Goal: Transaction & Acquisition: Book appointment/travel/reservation

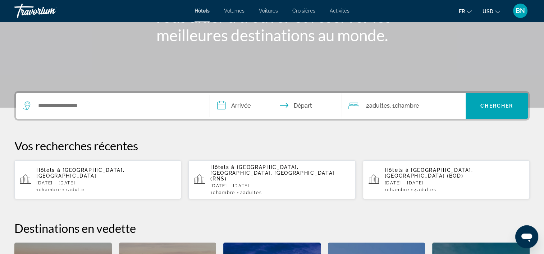
click at [147, 115] on div "Widget de recherche" at bounding box center [112, 106] width 179 height 26
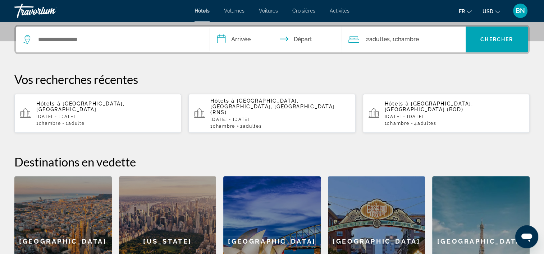
scroll to position [175, 0]
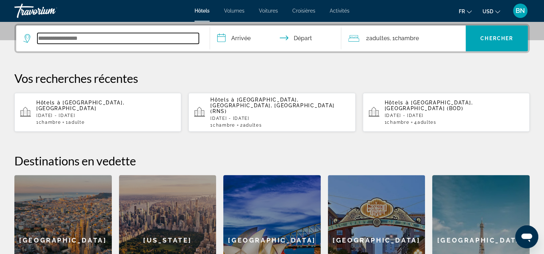
click at [108, 43] on input "Widget de recherche" at bounding box center [117, 38] width 161 height 11
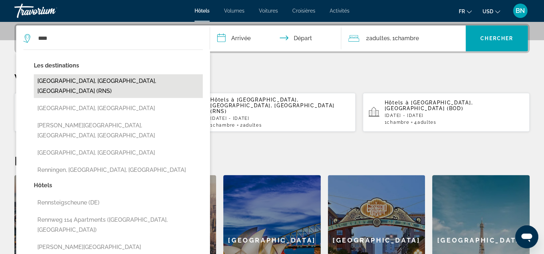
click at [102, 79] on button "[GEOGRAPHIC_DATA], [GEOGRAPHIC_DATA], [GEOGRAPHIC_DATA] (RNS)" at bounding box center [118, 86] width 169 height 24
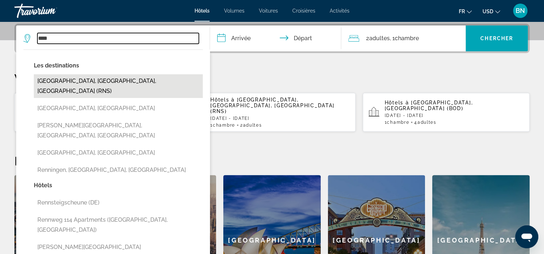
type input "**********"
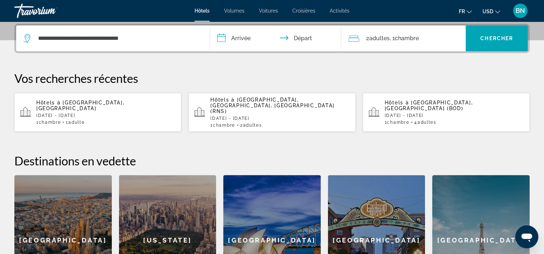
click at [249, 36] on input "**********" at bounding box center [277, 40] width 134 height 28
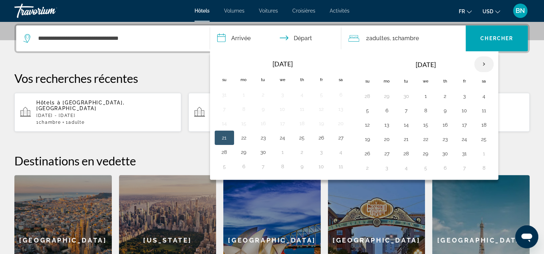
click at [480, 62] on th "Next month" at bounding box center [483, 64] width 19 height 16
click at [302, 141] on button "23" at bounding box center [302, 139] width 12 height 10
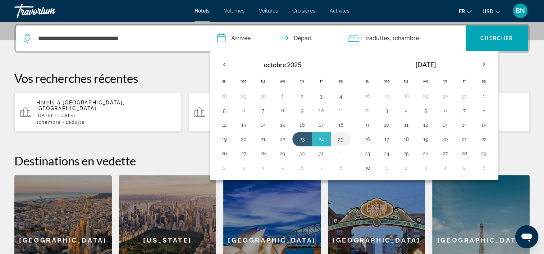
click at [336, 138] on button "25" at bounding box center [341, 139] width 12 height 10
type input "**********"
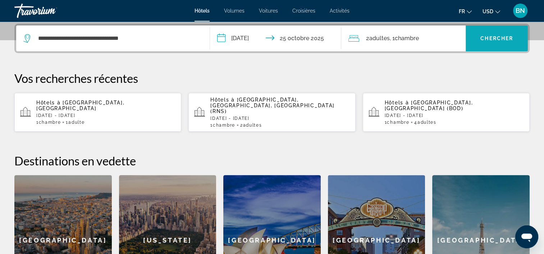
click at [488, 43] on span "Widget de recherche" at bounding box center [496, 38] width 62 height 17
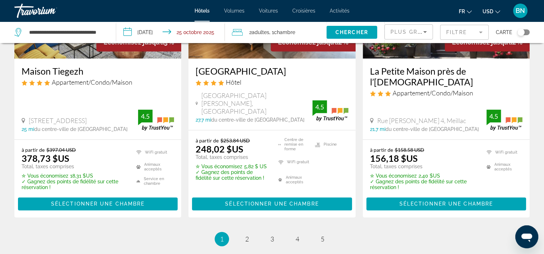
scroll to position [1074, 0]
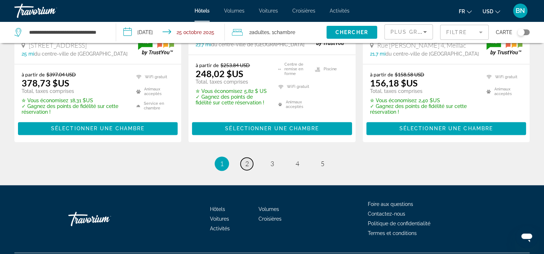
click at [247, 158] on link "page 2" at bounding box center [246, 164] width 13 height 13
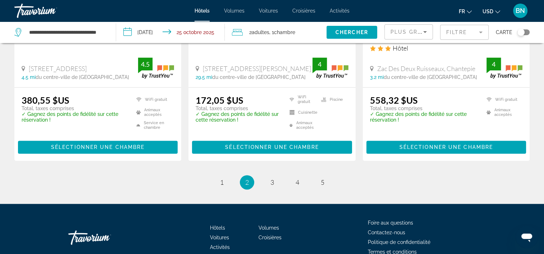
scroll to position [1031, 0]
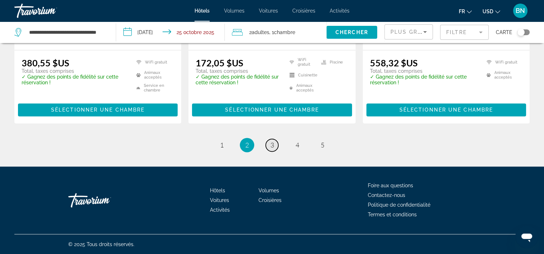
click at [274, 146] on link "page 3" at bounding box center [272, 145] width 13 height 13
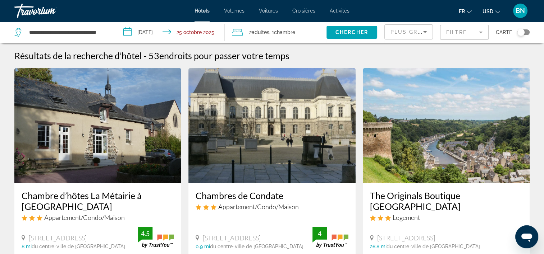
click at [422, 30] on icon "Trier par" at bounding box center [424, 32] width 9 height 9
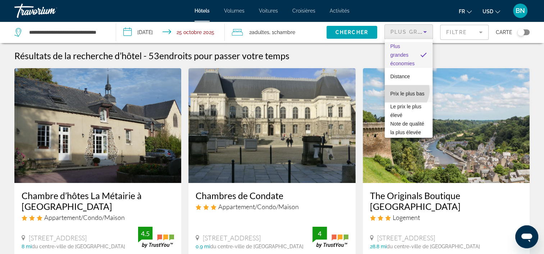
click at [403, 91] on span "Prix le plus bas" at bounding box center [407, 94] width 34 height 6
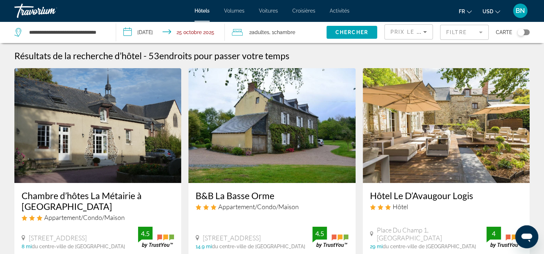
click at [449, 31] on mat-form-field "Filtre" at bounding box center [464, 32] width 49 height 15
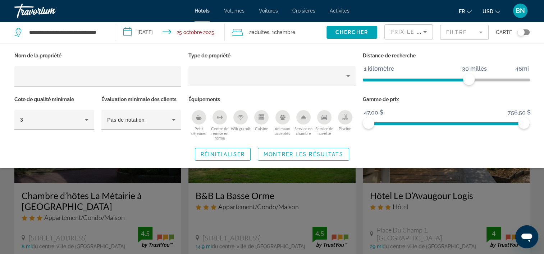
click at [197, 119] on icon "Petit déjeuner" at bounding box center [198, 119] width 5 height 3
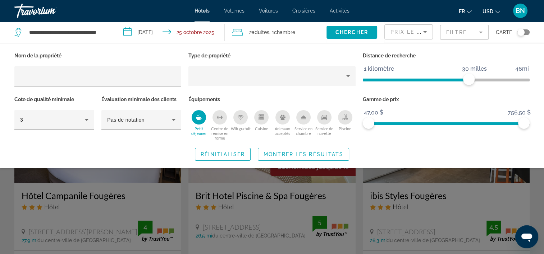
click at [348, 119] on div "Piscine" at bounding box center [345, 117] width 14 height 14
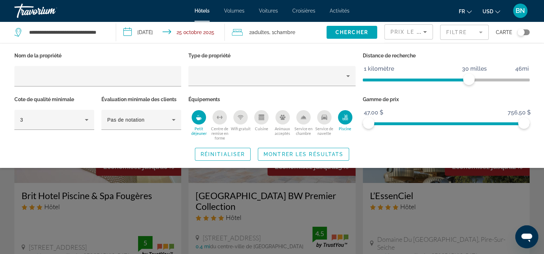
click at [223, 120] on div "Centre de remise en forme" at bounding box center [219, 117] width 14 height 14
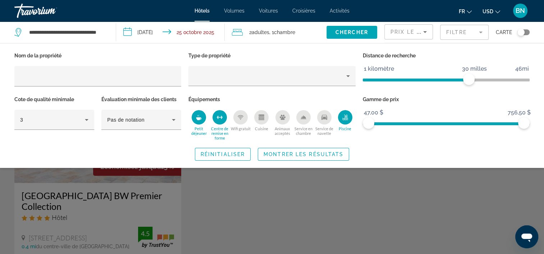
click at [223, 120] on div "Centre de remise en forme" at bounding box center [219, 117] width 14 height 14
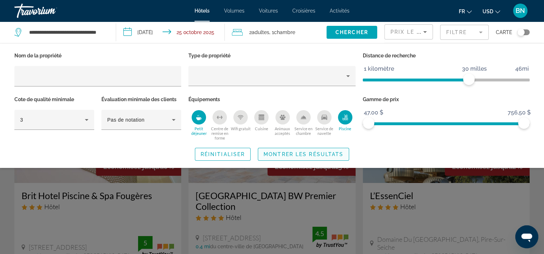
click at [316, 156] on span "Montrer les résultats" at bounding box center [303, 155] width 80 height 6
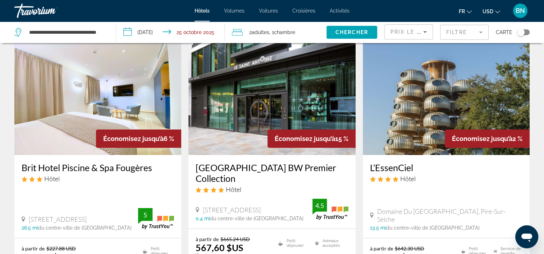
scroll to position [72, 0]
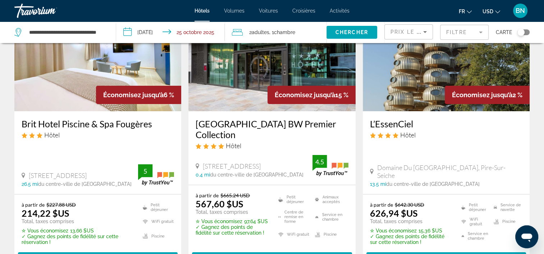
click at [119, 124] on h3 "Brit Hotel Piscine & Spa Fougères" at bounding box center [98, 124] width 152 height 11
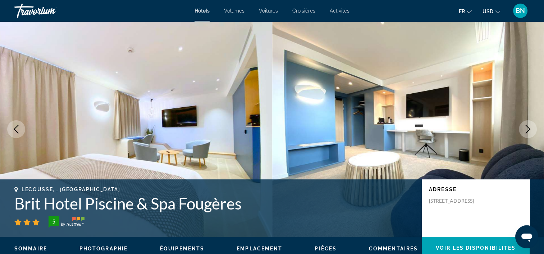
click at [524, 130] on icon "Image suivante" at bounding box center [527, 129] width 9 height 9
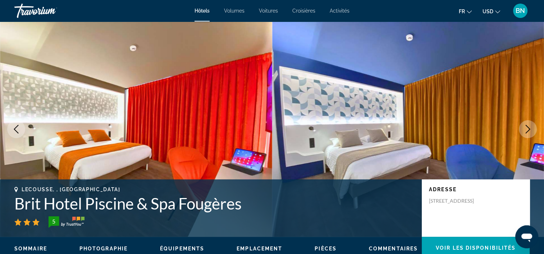
click at [524, 130] on icon "Image suivante" at bounding box center [527, 129] width 9 height 9
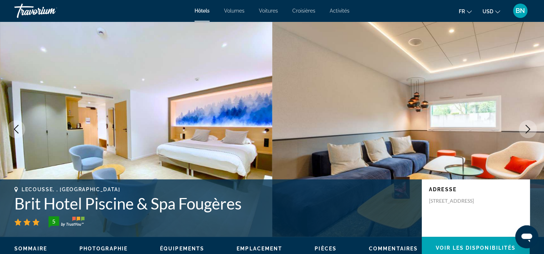
click at [524, 130] on icon "Image suivante" at bounding box center [527, 129] width 9 height 9
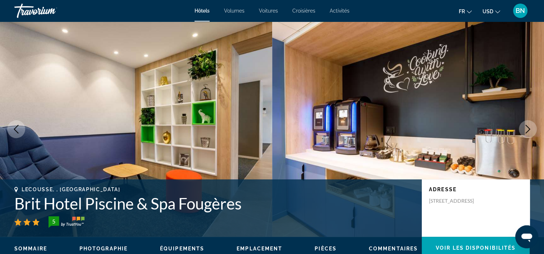
click at [524, 130] on icon "Image suivante" at bounding box center [527, 129] width 9 height 9
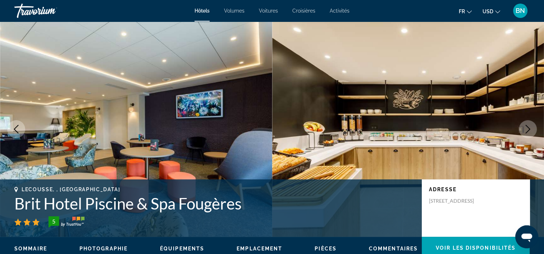
click at [524, 130] on icon "Image suivante" at bounding box center [527, 129] width 9 height 9
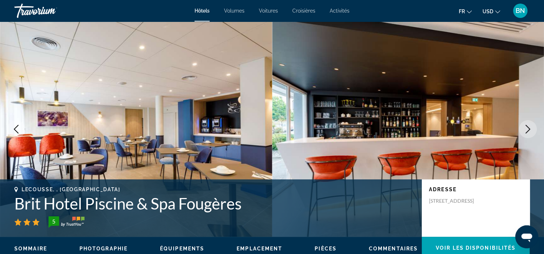
click at [524, 130] on icon "Image suivante" at bounding box center [527, 129] width 9 height 9
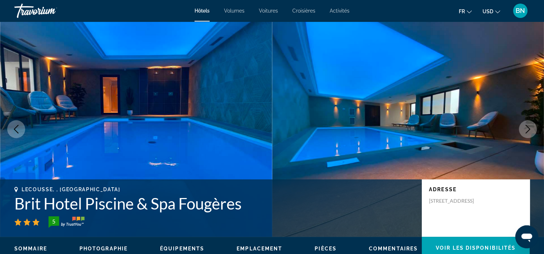
click at [524, 130] on icon "Image suivante" at bounding box center [527, 129] width 9 height 9
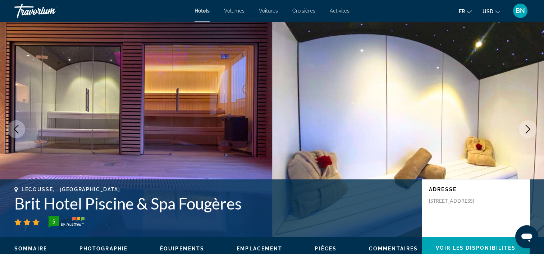
click at [524, 130] on icon "Image suivante" at bounding box center [527, 129] width 9 height 9
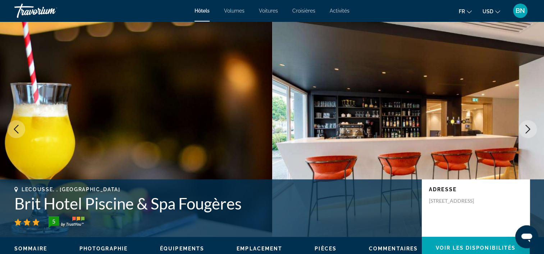
click at [524, 130] on icon "Image suivante" at bounding box center [527, 129] width 9 height 9
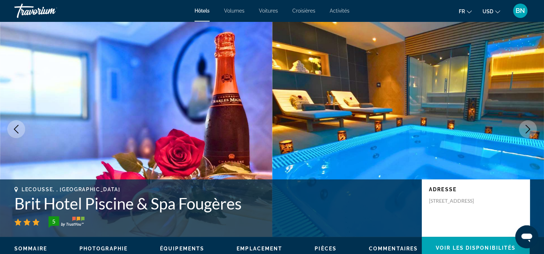
click at [524, 130] on icon "Image suivante" at bounding box center [527, 129] width 9 height 9
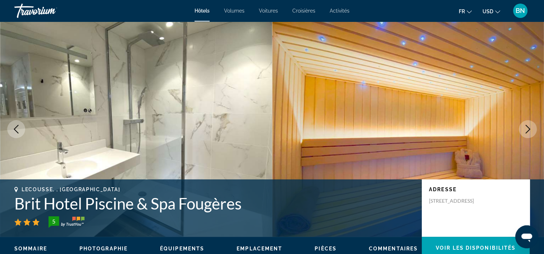
click at [524, 130] on icon "Image suivante" at bounding box center [527, 129] width 9 height 9
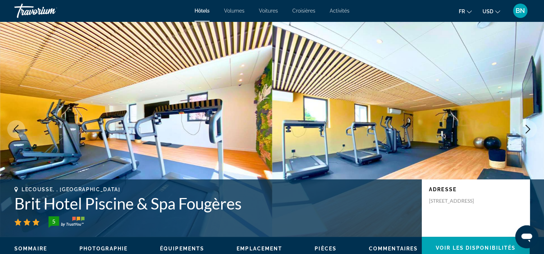
click at [524, 130] on icon "Image suivante" at bounding box center [527, 129] width 9 height 9
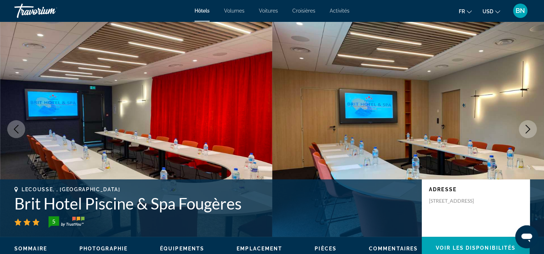
click at [524, 130] on icon "Image suivante" at bounding box center [527, 129] width 9 height 9
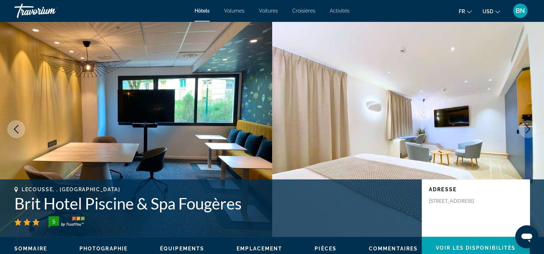
click at [524, 130] on icon "Image suivante" at bounding box center [527, 129] width 9 height 9
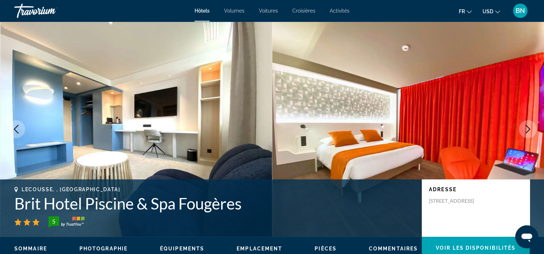
click at [524, 130] on icon "Image suivante" at bounding box center [527, 129] width 9 height 9
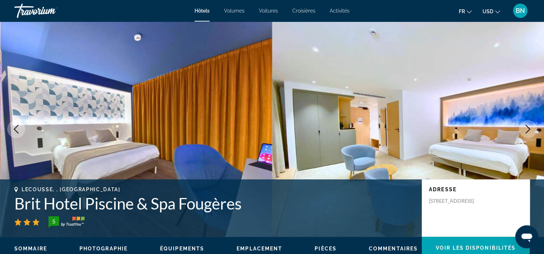
click at [524, 130] on icon "Image suivante" at bounding box center [527, 129] width 9 height 9
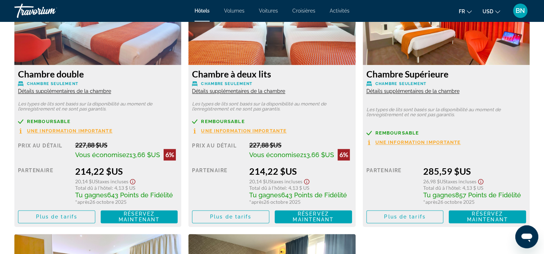
scroll to position [1006, 0]
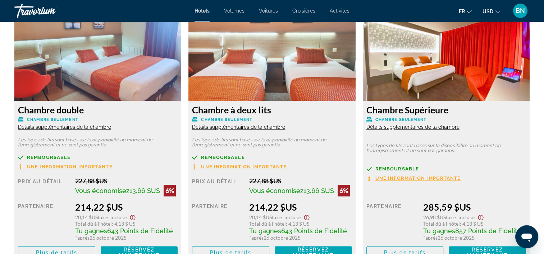
click at [342, 12] on span "Activités" at bounding box center [340, 11] width 20 height 6
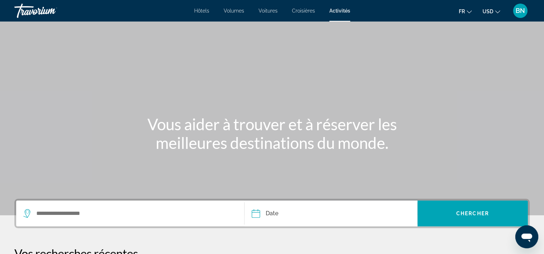
click at [126, 221] on div "Widget de recherche" at bounding box center [129, 214] width 213 height 26
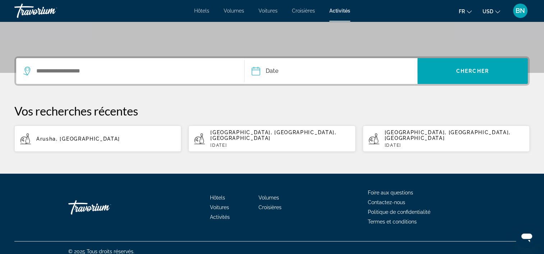
scroll to position [144, 0]
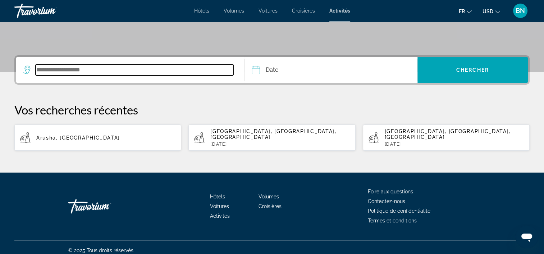
click at [82, 72] on input "Widget de recherche" at bounding box center [135, 70] width 198 height 11
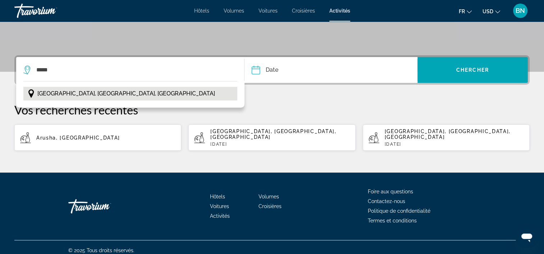
click at [81, 93] on span "[GEOGRAPHIC_DATA], [GEOGRAPHIC_DATA], [GEOGRAPHIC_DATA]" at bounding box center [126, 94] width 178 height 10
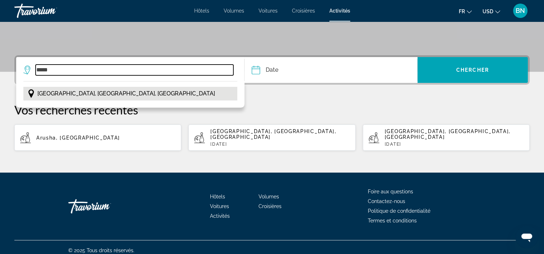
type input "**********"
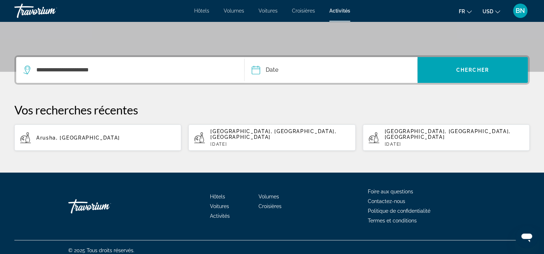
click at [294, 70] on input "Date" at bounding box center [293, 71] width 86 height 28
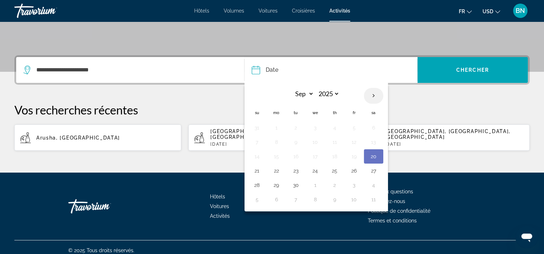
click at [374, 96] on th "Next month" at bounding box center [373, 96] width 19 height 16
select select "*"
click at [355, 171] on button "24" at bounding box center [354, 171] width 12 height 10
type input "**********"
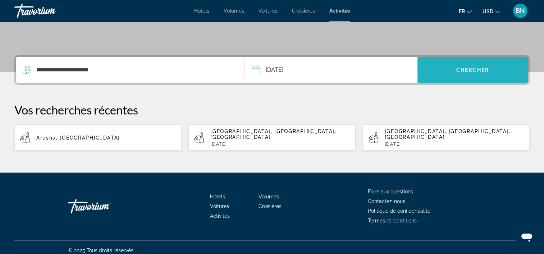
click at [445, 71] on span "Widget de recherche" at bounding box center [472, 69] width 110 height 17
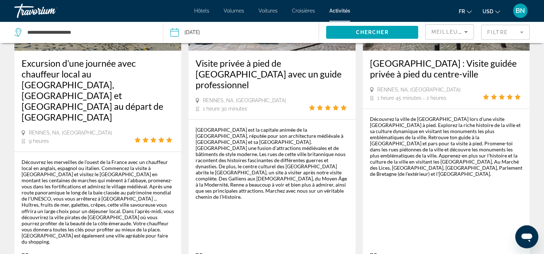
scroll to position [1186, 0]
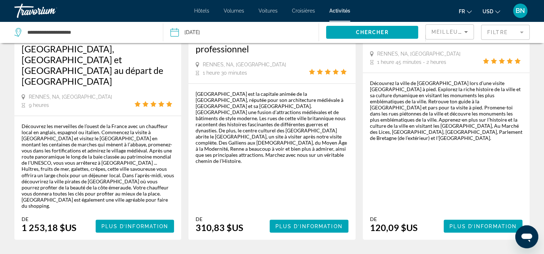
click at [442, 29] on div "Meilleures ventes" at bounding box center [447, 32] width 33 height 9
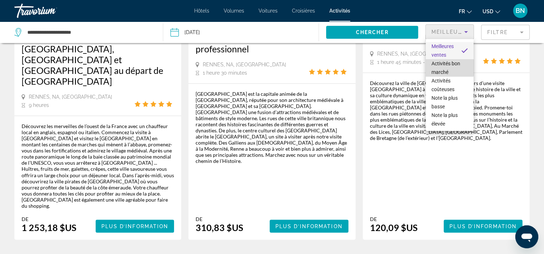
click at [441, 66] on span "Activités bon marché" at bounding box center [445, 68] width 29 height 14
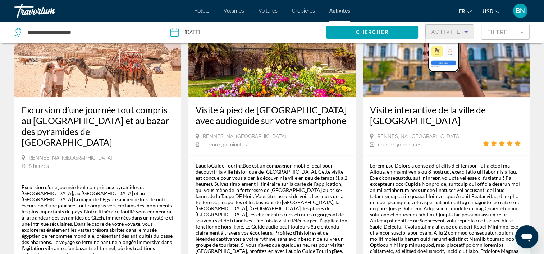
scroll to position [431, 0]
click at [111, 108] on h3 "Excursion d’une journée tout compris au [GEOGRAPHIC_DATA] et au bazar des pyram…" at bounding box center [98, 126] width 152 height 43
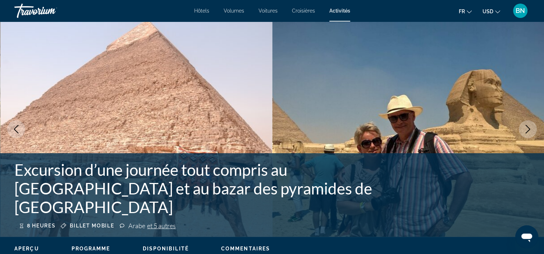
click at [523, 131] on button "Image suivante" at bounding box center [528, 129] width 18 height 18
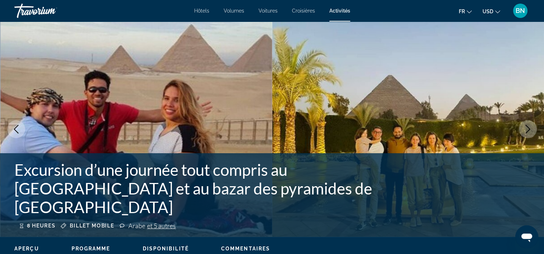
click at [523, 131] on button "Image suivante" at bounding box center [528, 129] width 18 height 18
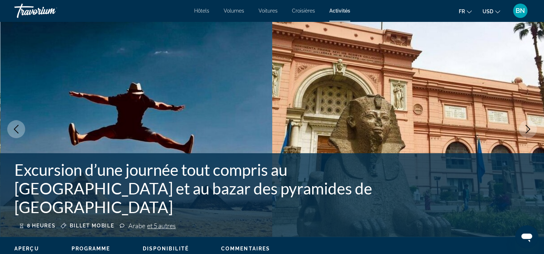
click at [523, 131] on button "Image suivante" at bounding box center [528, 129] width 18 height 18
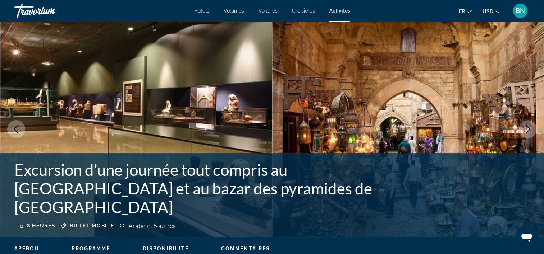
click at [523, 131] on button "Image suivante" at bounding box center [528, 129] width 18 height 18
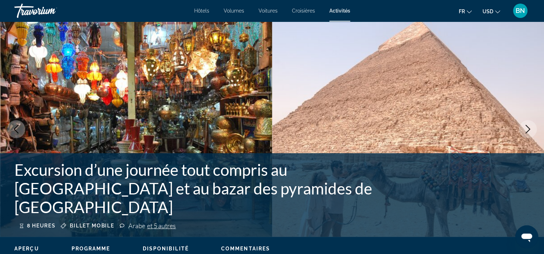
click at [523, 131] on button "Image suivante" at bounding box center [528, 129] width 18 height 18
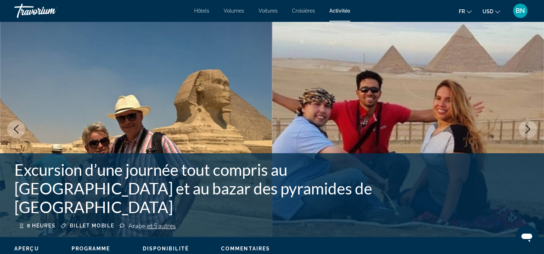
click at [523, 131] on button "Image suivante" at bounding box center [528, 129] width 18 height 18
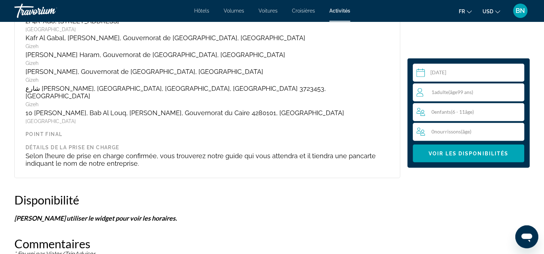
scroll to position [1258, 0]
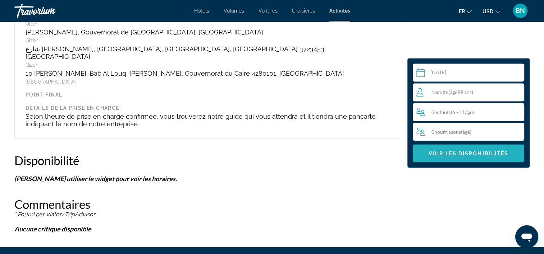
click at [445, 152] on span "Voir les disponibilités" at bounding box center [468, 154] width 80 height 6
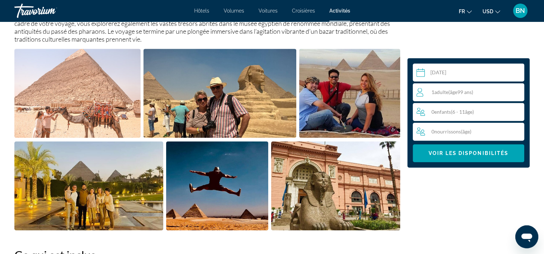
scroll to position [47, 0]
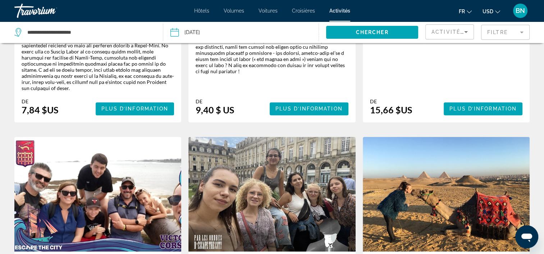
scroll to position [1006, 0]
